Goal: Information Seeking & Learning: Learn about a topic

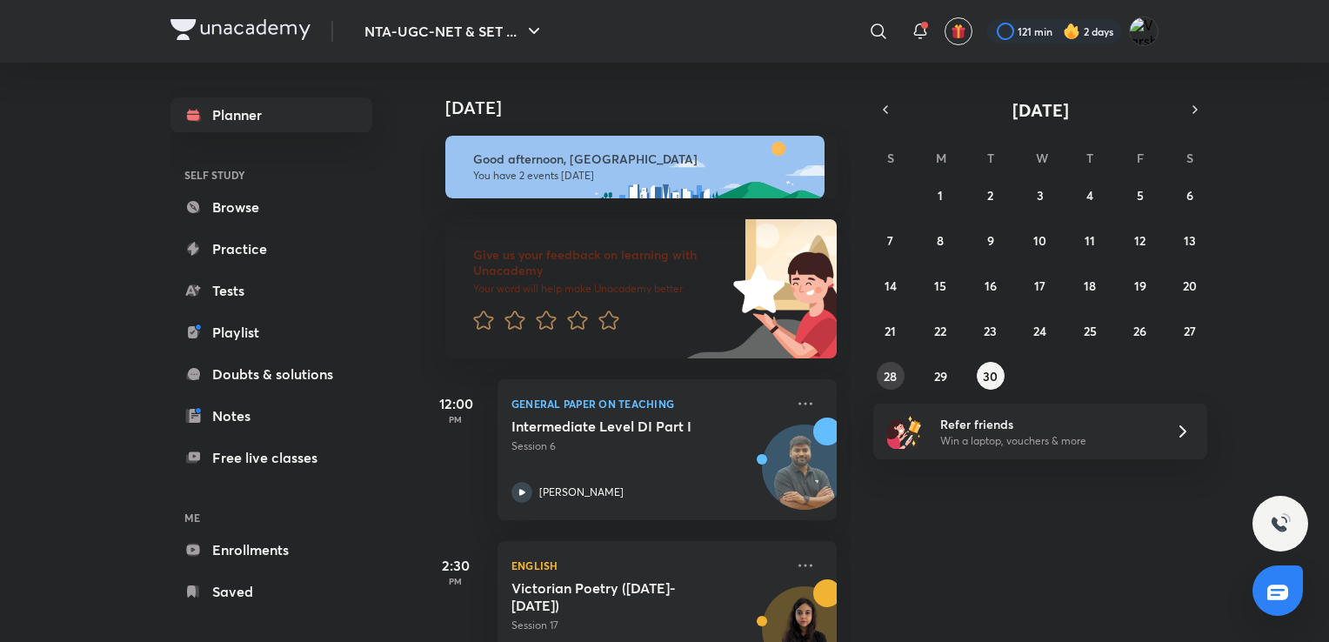
click at [889, 378] on abbr "28" at bounding box center [890, 376] width 13 height 17
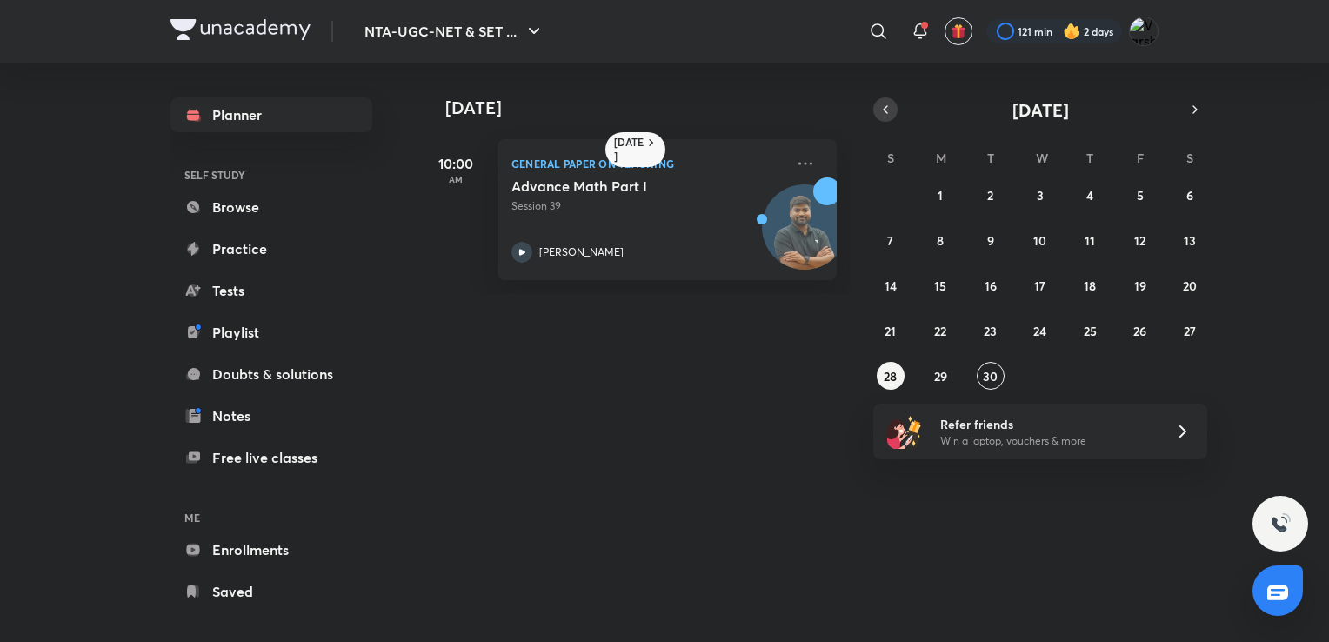
click at [886, 103] on icon "button" at bounding box center [886, 110] width 14 height 16
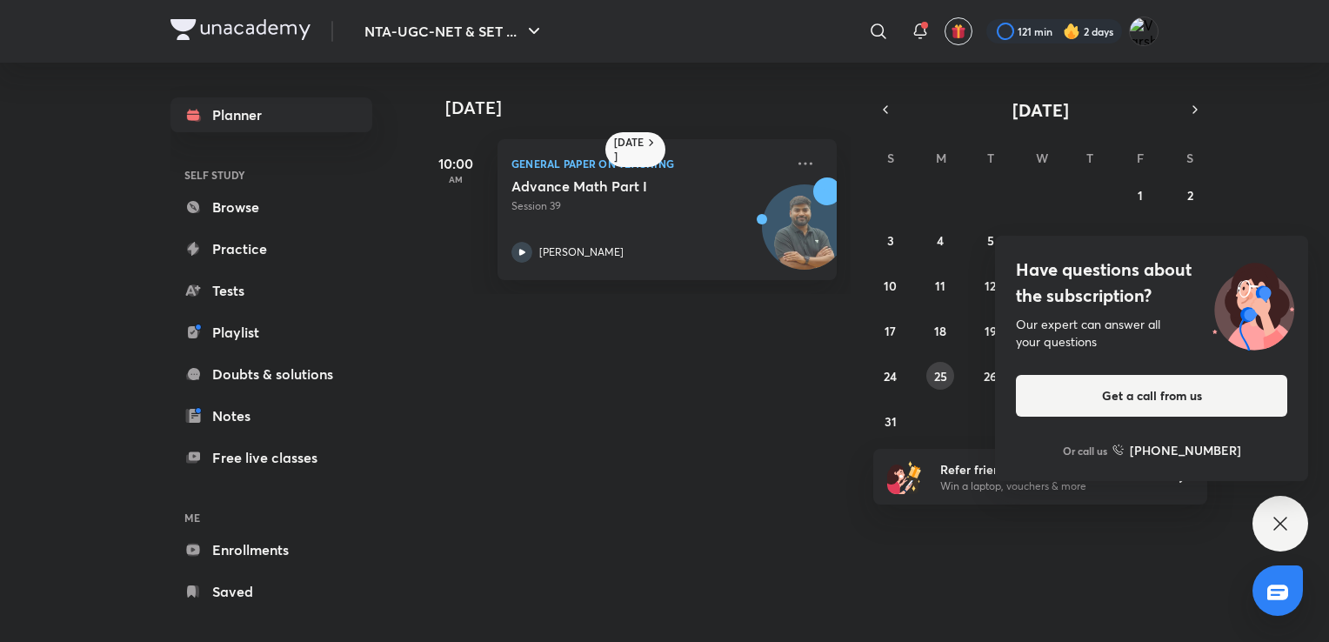
click at [936, 383] on abbr "25" at bounding box center [940, 376] width 13 height 17
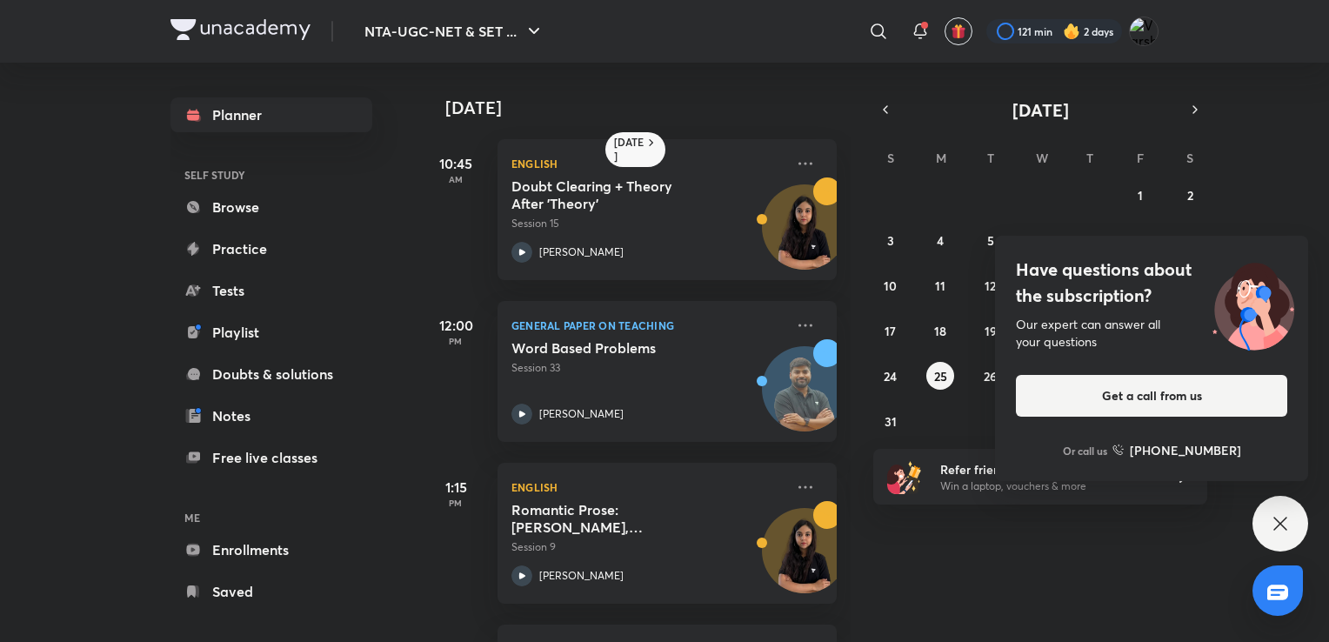
click at [1256, 531] on div "Have questions about the subscription? Our expert can answer all your questions…" at bounding box center [1281, 524] width 56 height 56
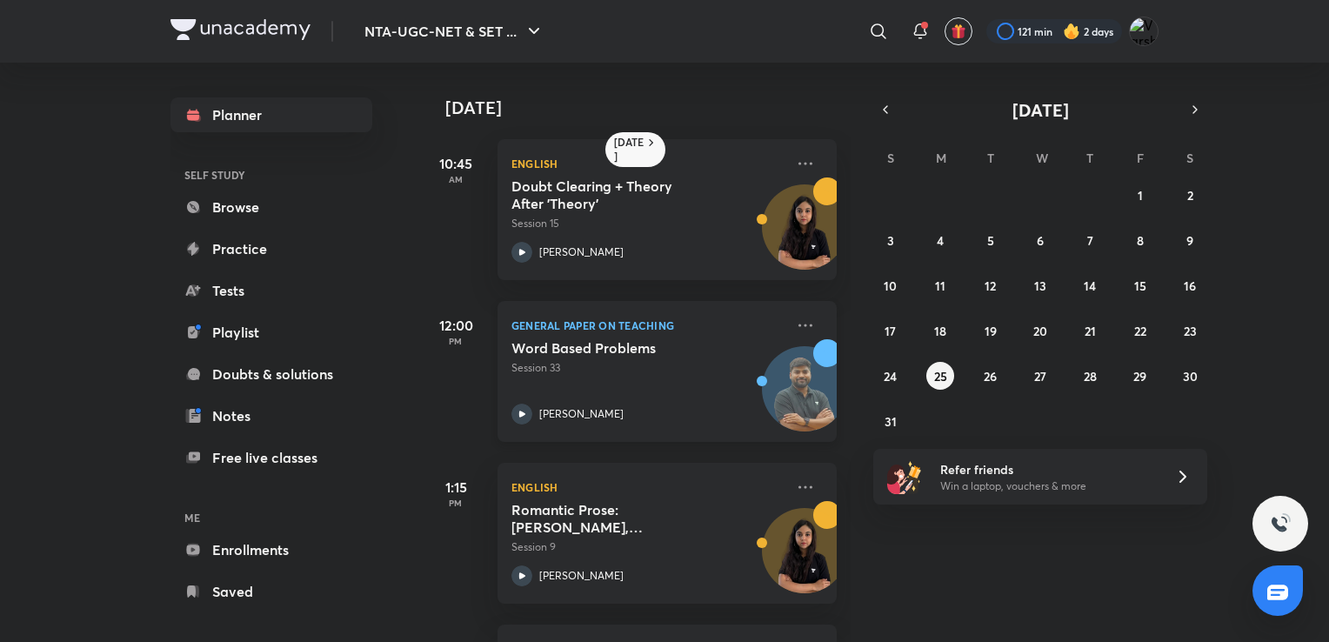
click at [689, 382] on div "Word Based Problems Session 33 [PERSON_NAME]" at bounding box center [648, 381] width 273 height 85
